Goal: Information Seeking & Learning: Learn about a topic

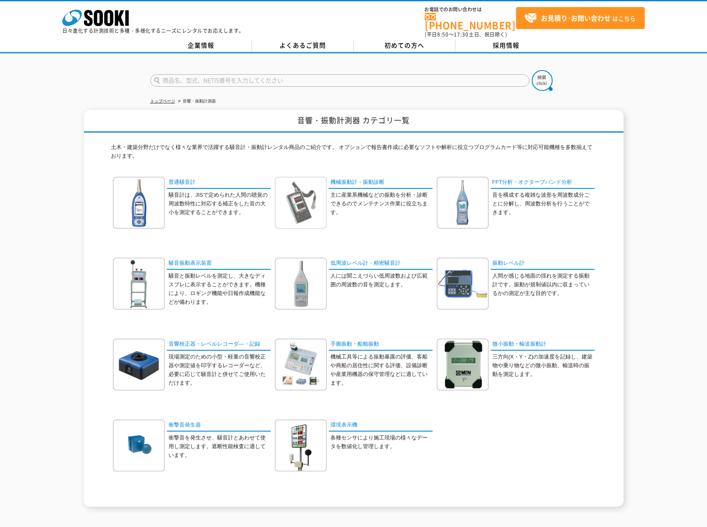
click at [308, 196] on img at bounding box center [301, 203] width 52 height 52
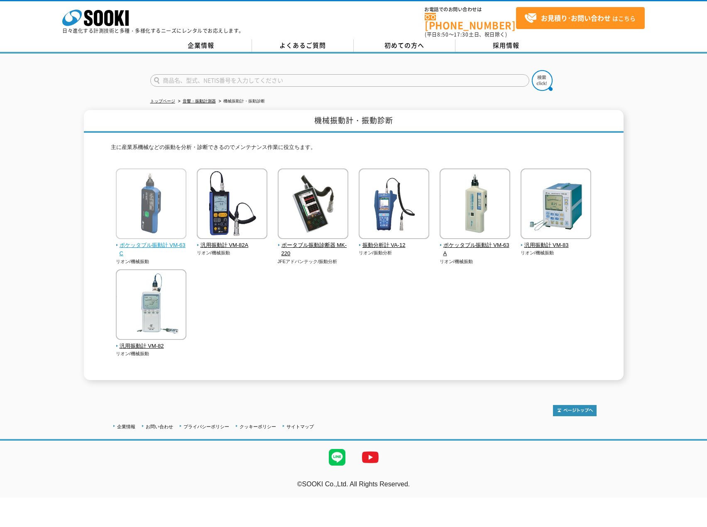
click at [162, 241] on span "ポケッタブル振動計 VM-63C" at bounding box center [151, 249] width 71 height 17
click at [478, 241] on span "ポケッタブル振動計 VM-63A" at bounding box center [474, 249] width 71 height 17
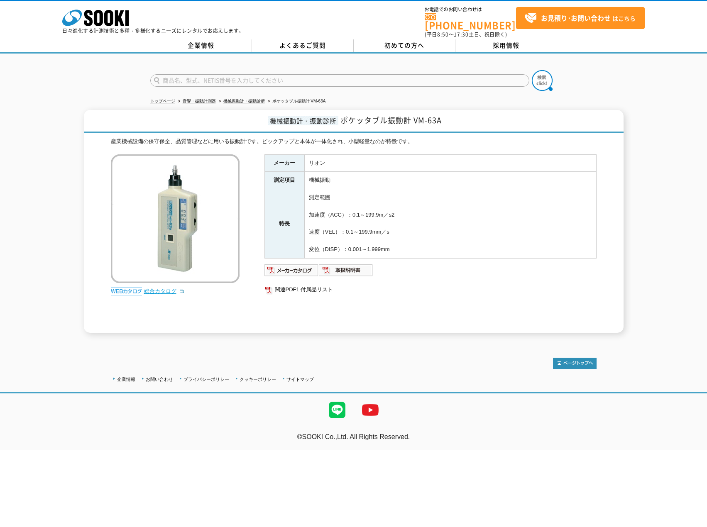
click at [162, 288] on link "総合カタログ" at bounding box center [164, 291] width 41 height 6
